Goal: Task Accomplishment & Management: Manage account settings

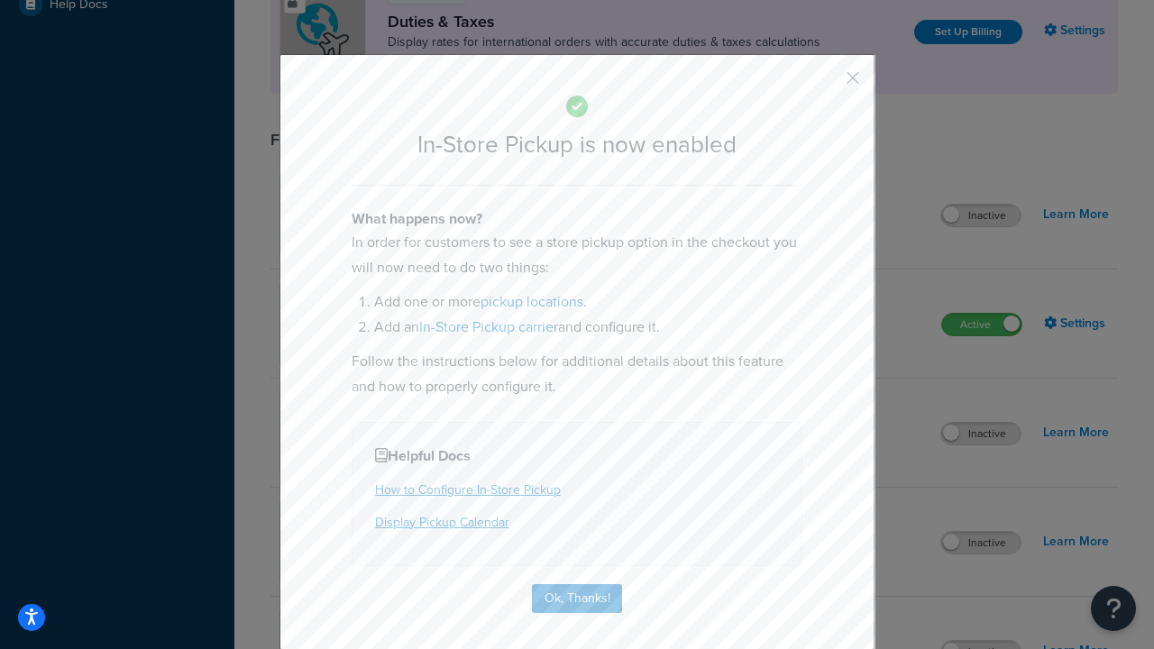
click at [826, 82] on button "button" at bounding box center [826, 84] width 5 height 5
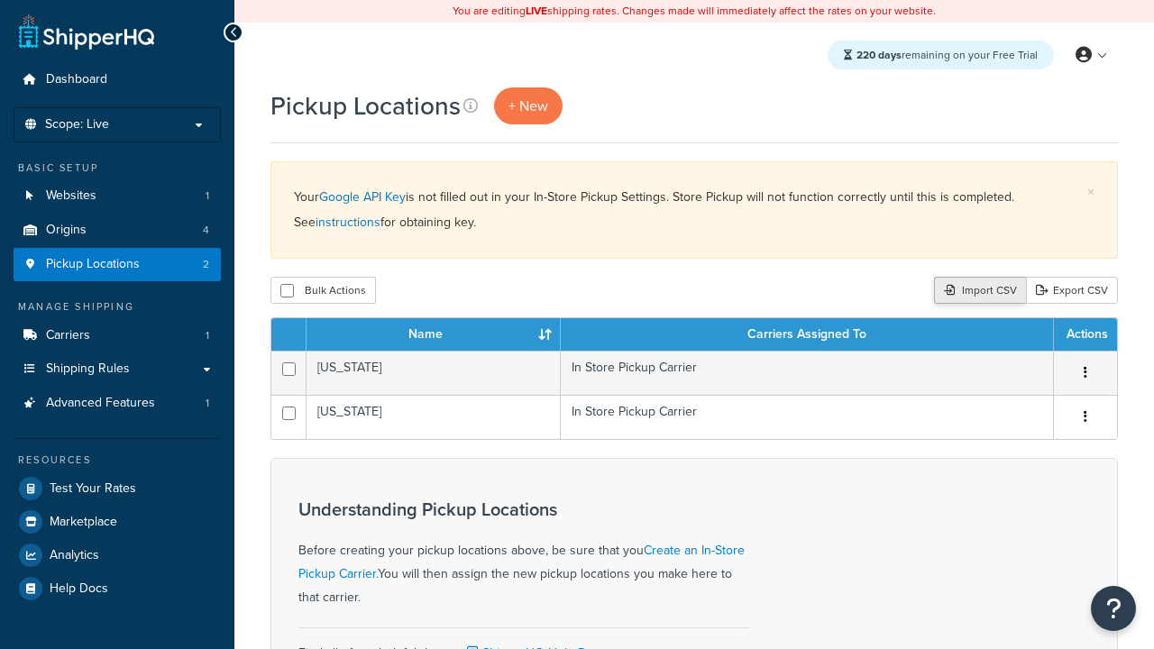
click at [977, 291] on div "Import CSV" at bounding box center [980, 290] width 92 height 27
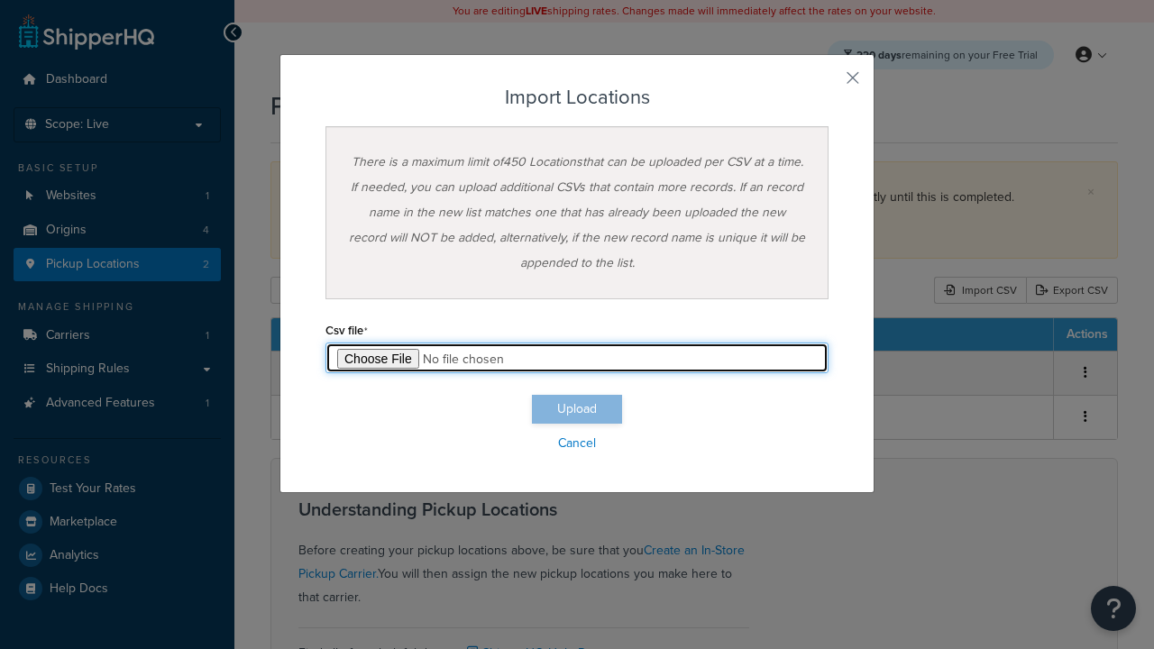
click at [577, 358] on input "file" at bounding box center [576, 358] width 503 height 31
type input "C:\fakepath\importLocationsSuccess.csv"
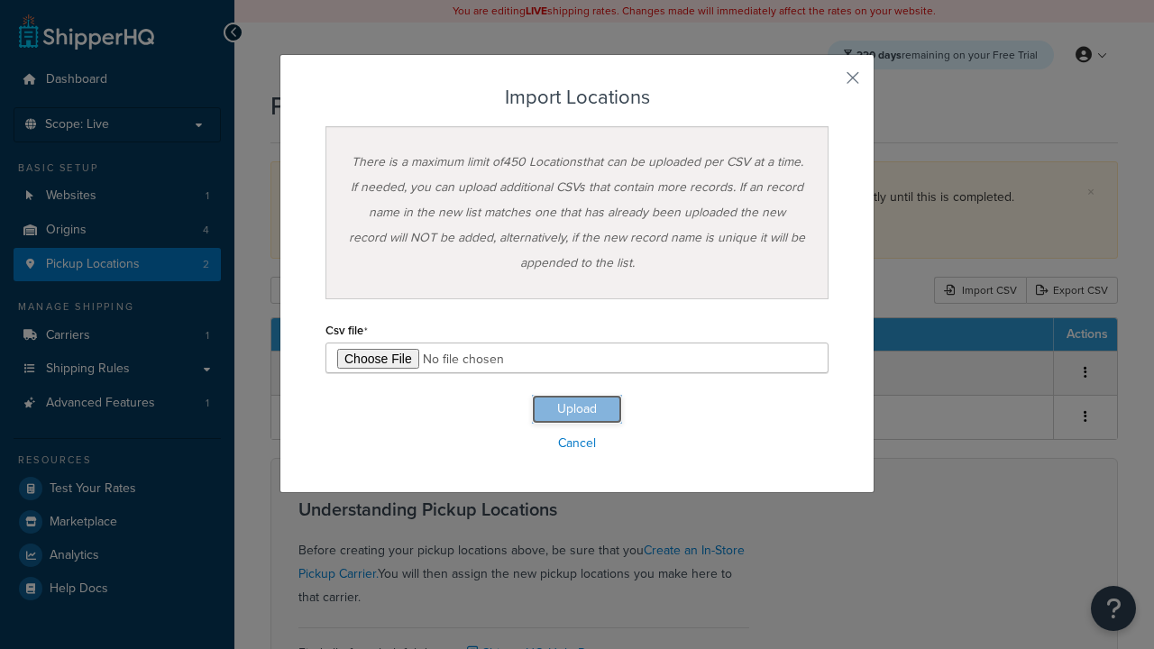
click at [577, 409] on button "Upload" at bounding box center [577, 409] width 90 height 29
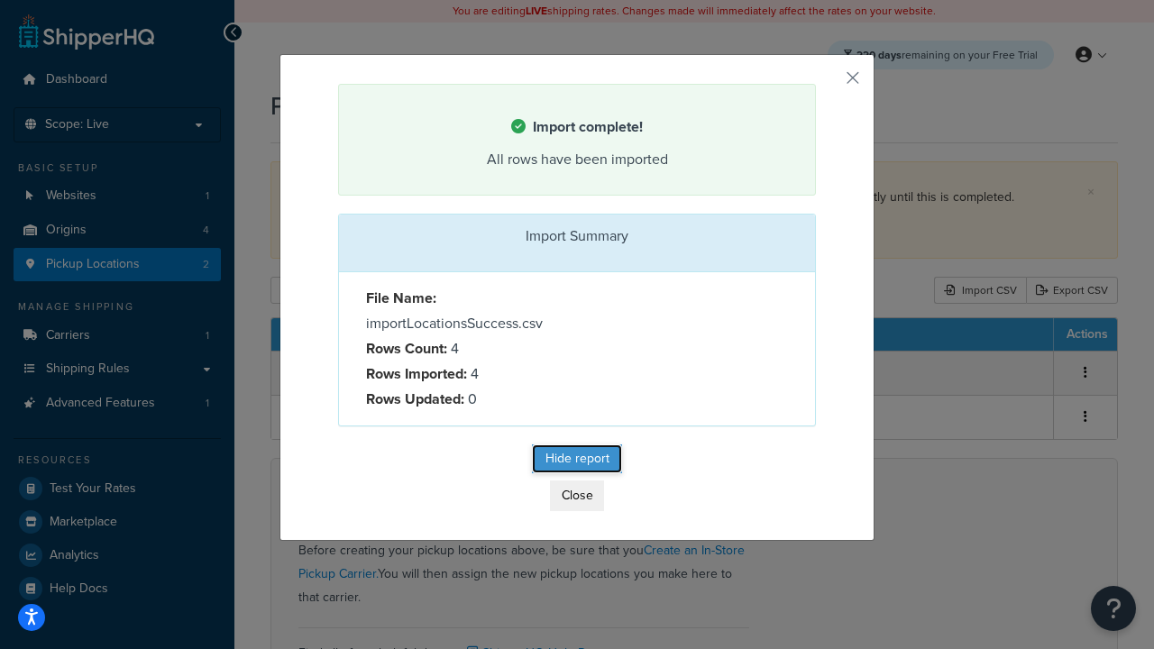
click at [577, 461] on button "Hide report" at bounding box center [577, 458] width 90 height 29
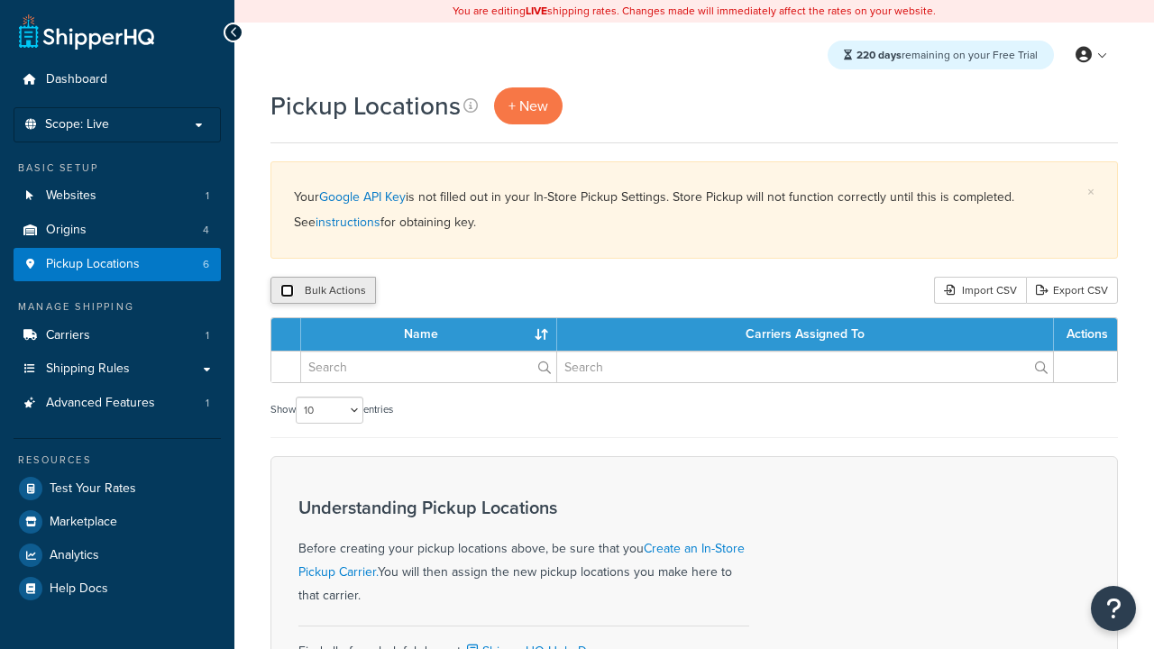
click at [287, 291] on input "checkbox" at bounding box center [287, 291] width 14 height 14
checkbox input "true"
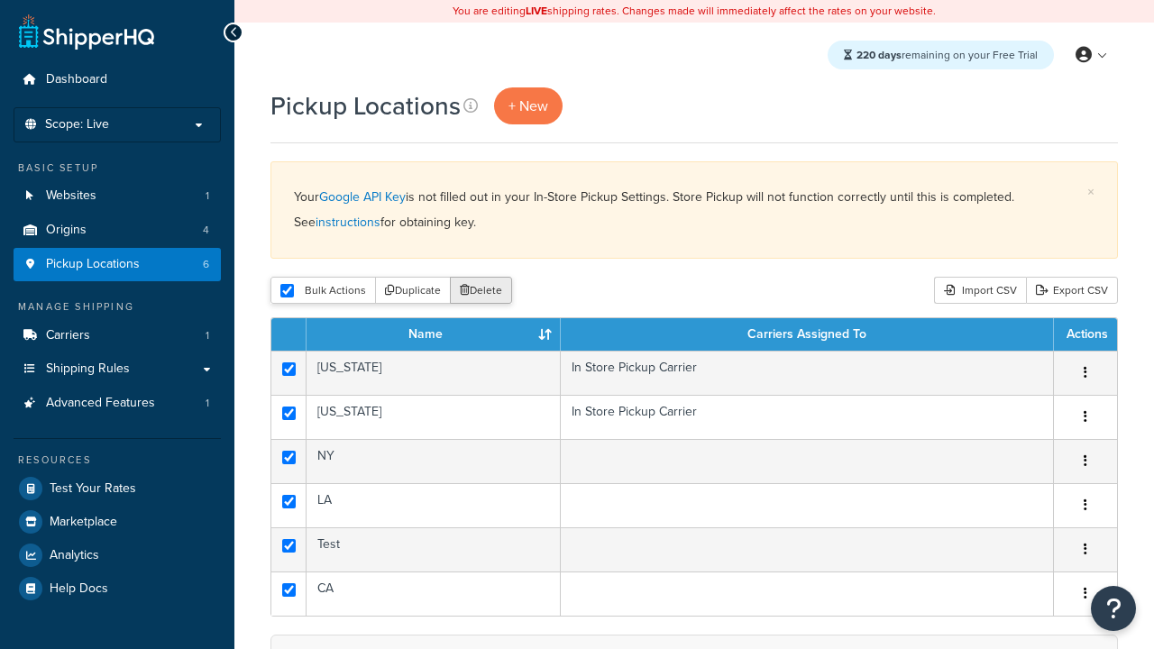
click at [485, 291] on button "Delete" at bounding box center [481, 290] width 62 height 27
